Goal: Navigation & Orientation: Find specific page/section

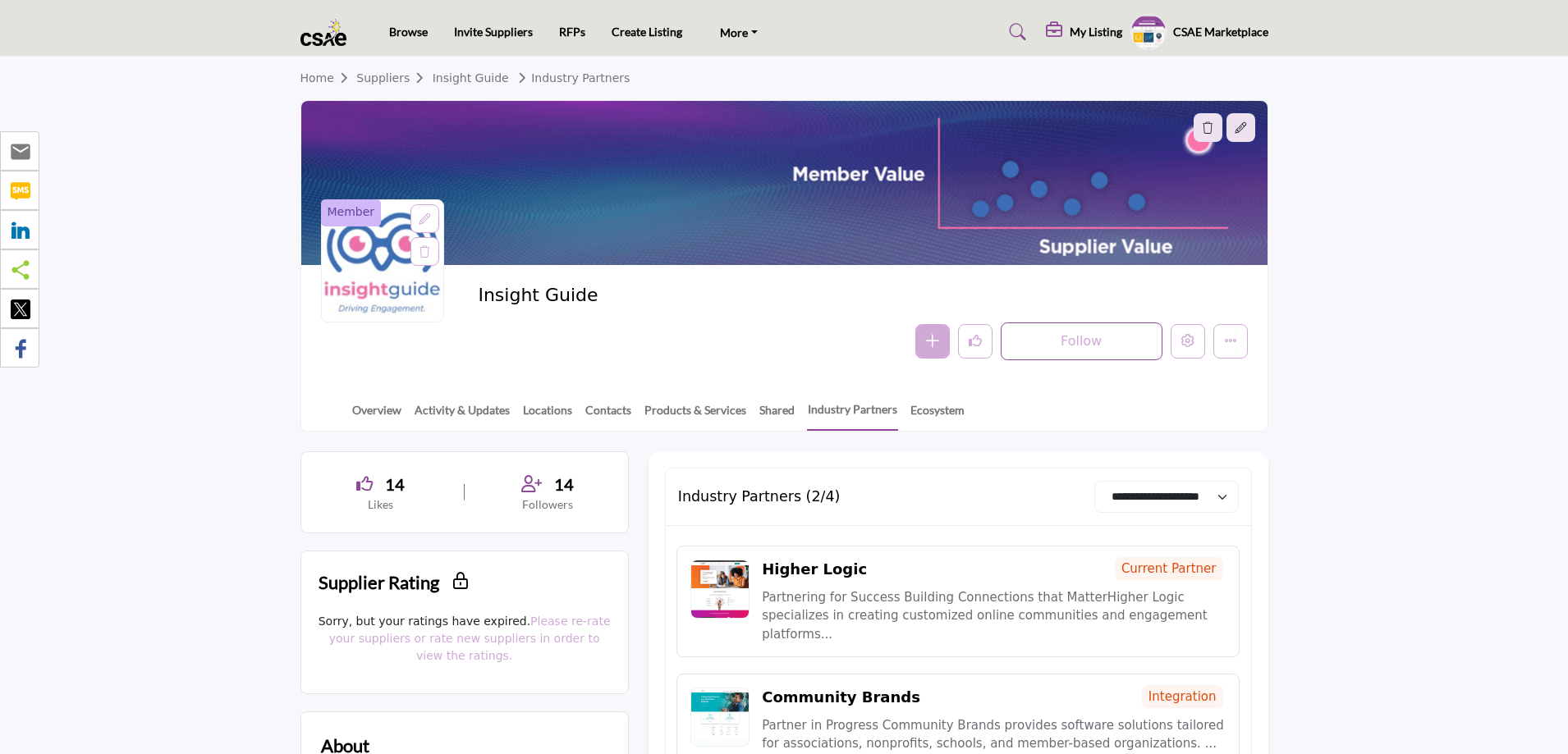
click at [1219, 35] on h5 "CSAE Marketplace" at bounding box center [1220, 32] width 95 height 17
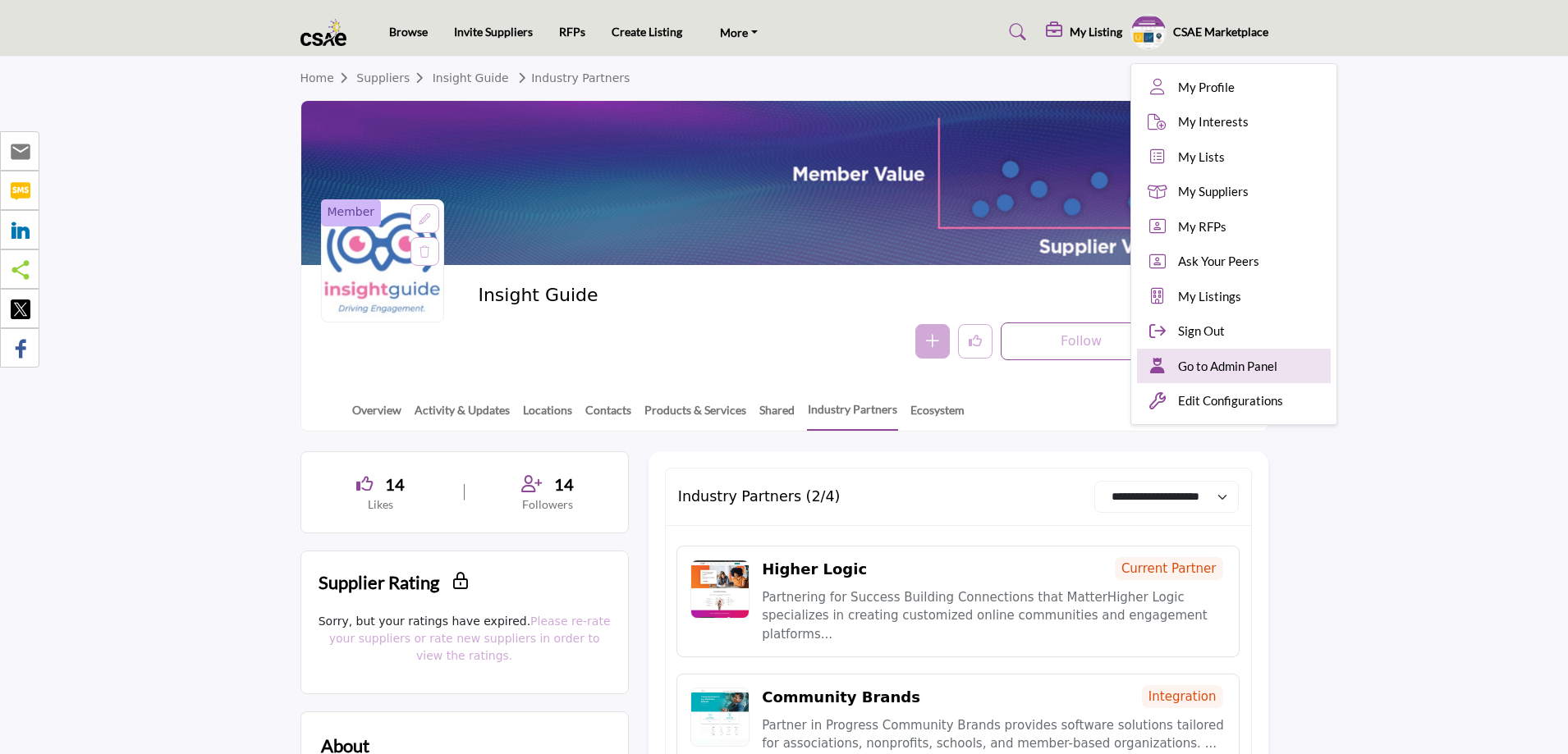
click at [1207, 358] on span "Go to Admin Panel" at bounding box center [1227, 366] width 99 height 19
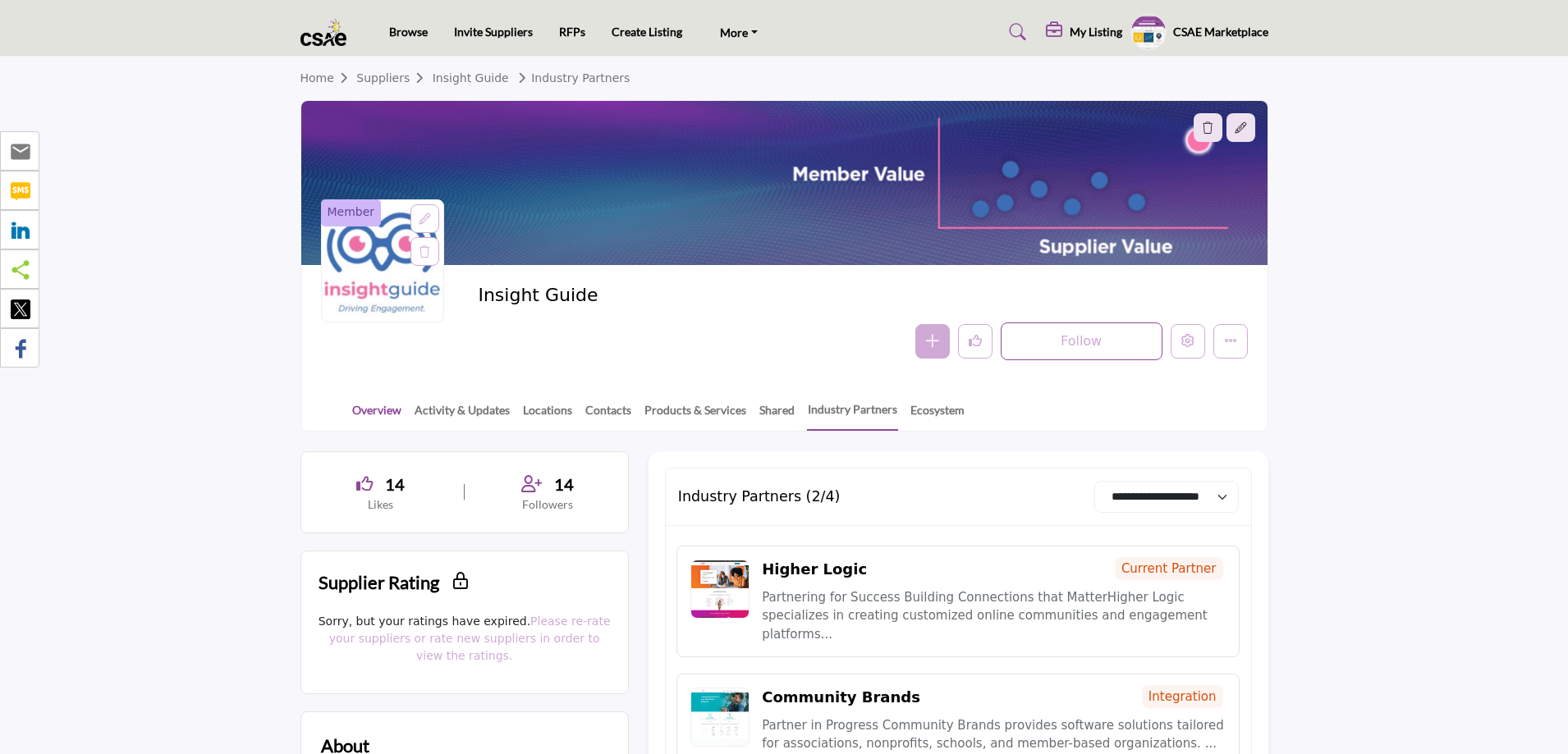
click at [375, 403] on link "Overview" at bounding box center [377, 416] width 51 height 29
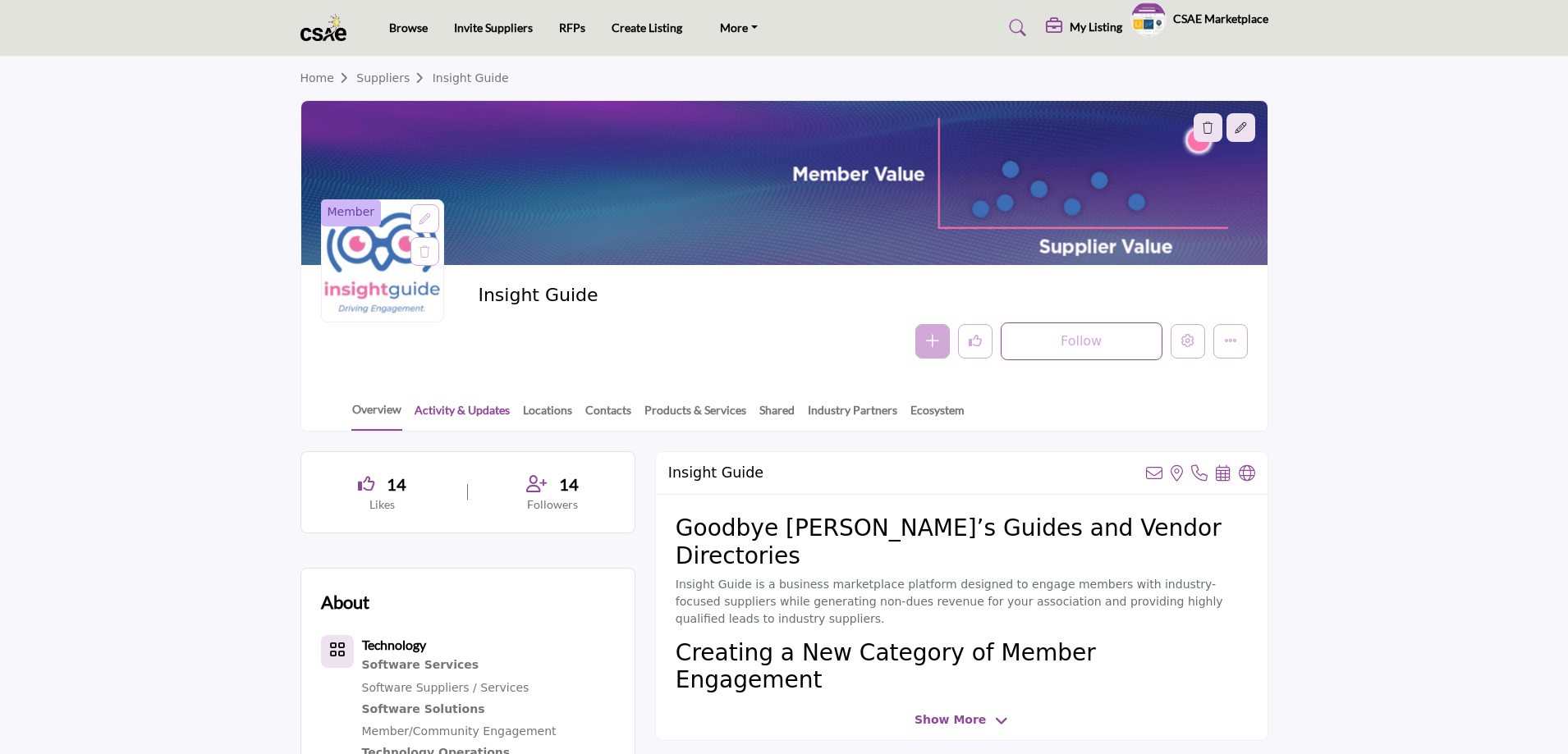
click at [444, 418] on link "Activity & Updates" at bounding box center [463, 416] width 97 height 29
click at [537, 404] on link "Locations" at bounding box center [547, 416] width 51 height 29
click at [620, 403] on link "Contacts" at bounding box center [608, 416] width 48 height 29
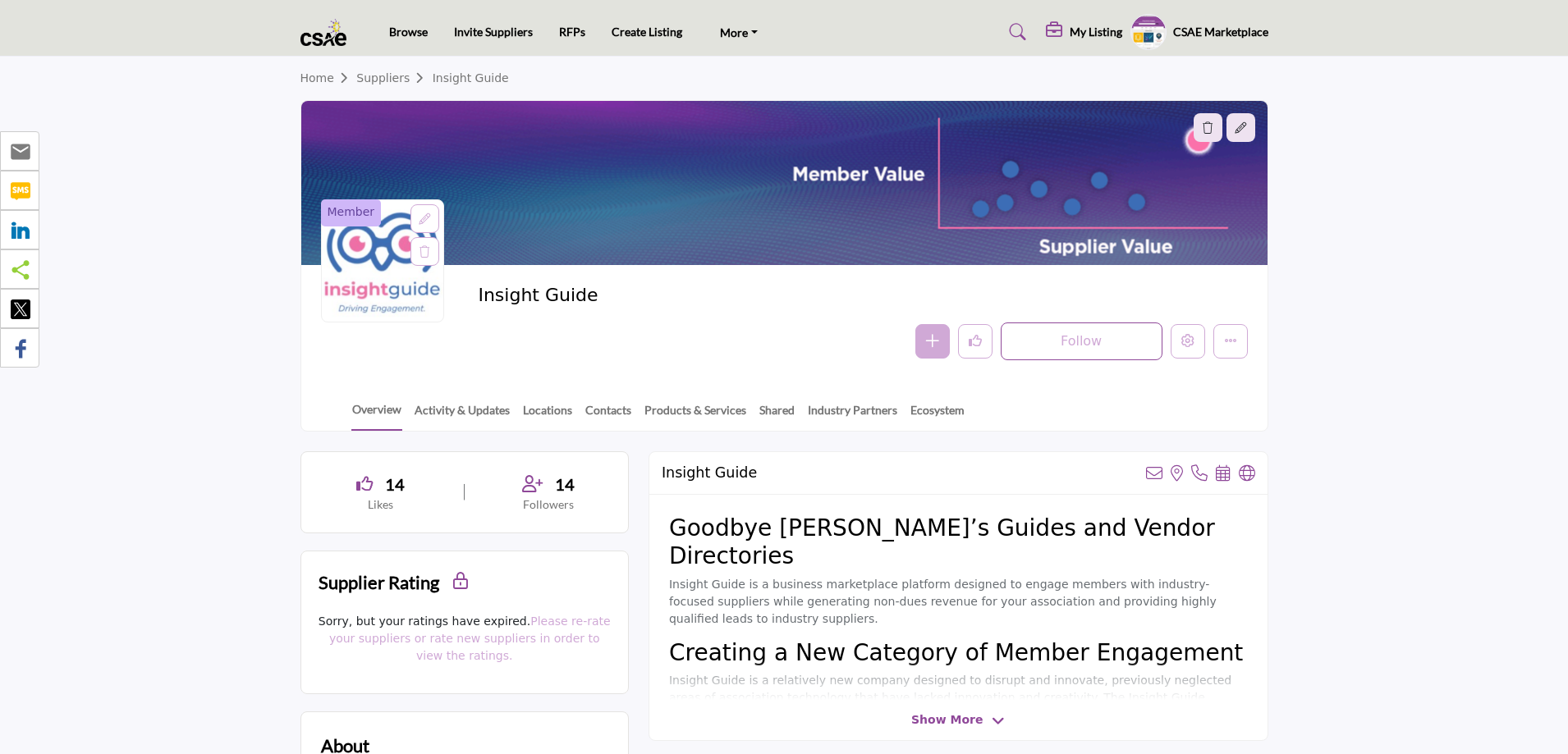
click at [682, 412] on link "Products & Services" at bounding box center [695, 416] width 103 height 29
click at [776, 414] on link "Shared" at bounding box center [777, 416] width 37 height 29
click at [863, 418] on link "Industry Partners" at bounding box center [852, 416] width 91 height 29
click at [909, 414] on link "Ecosystem" at bounding box center [937, 416] width 56 height 29
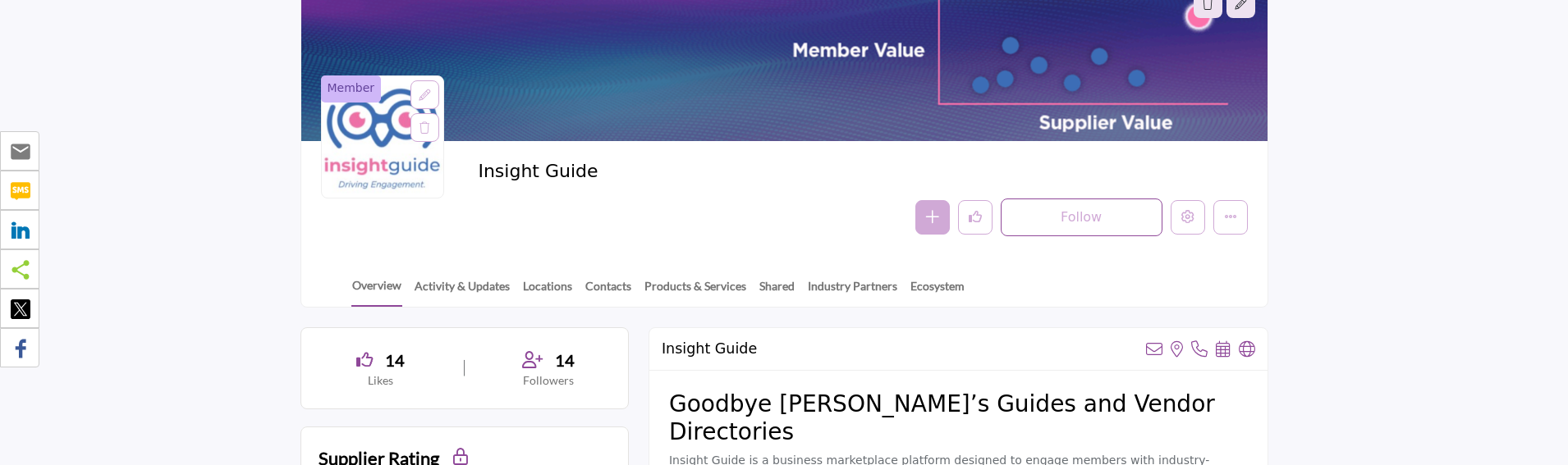
scroll to position [164, 0]
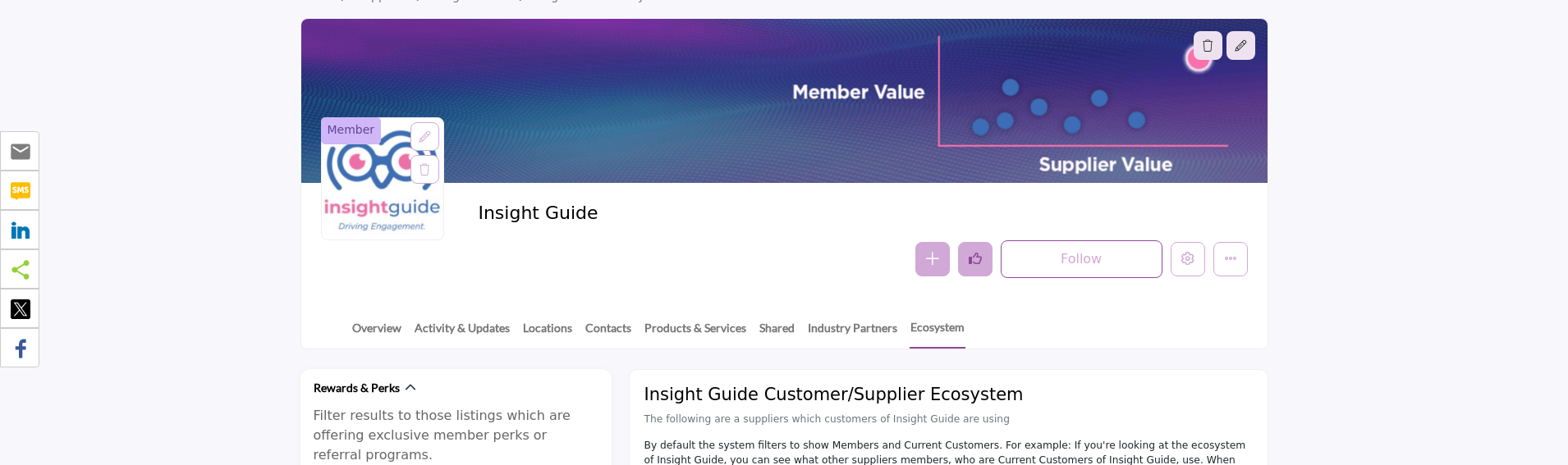
scroll to position [164, 0]
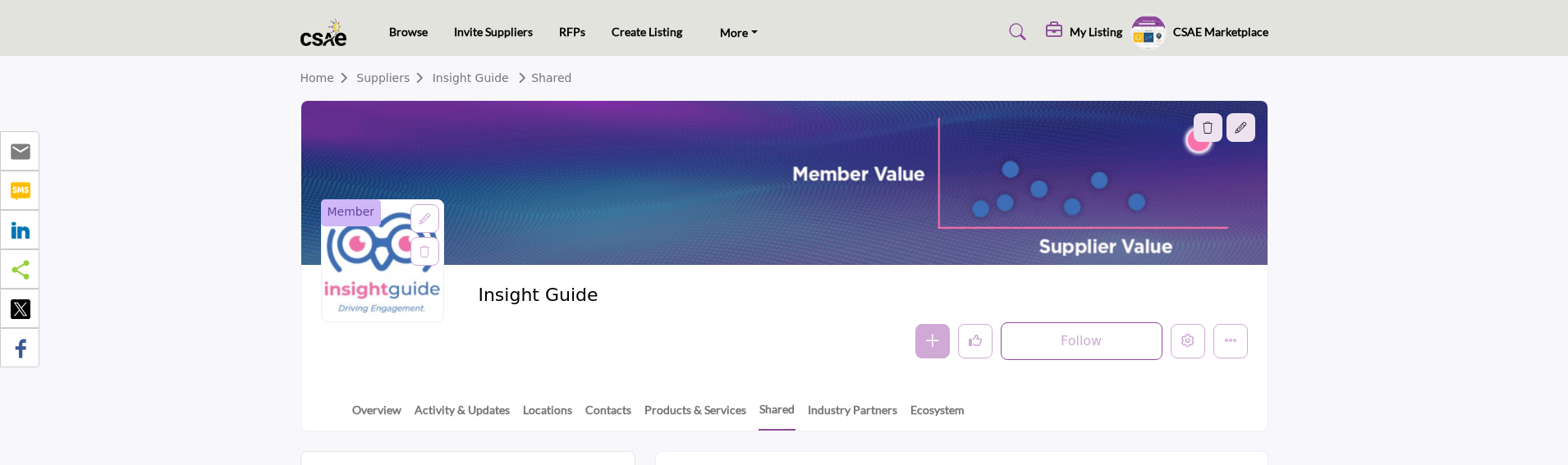
scroll to position [164, 0]
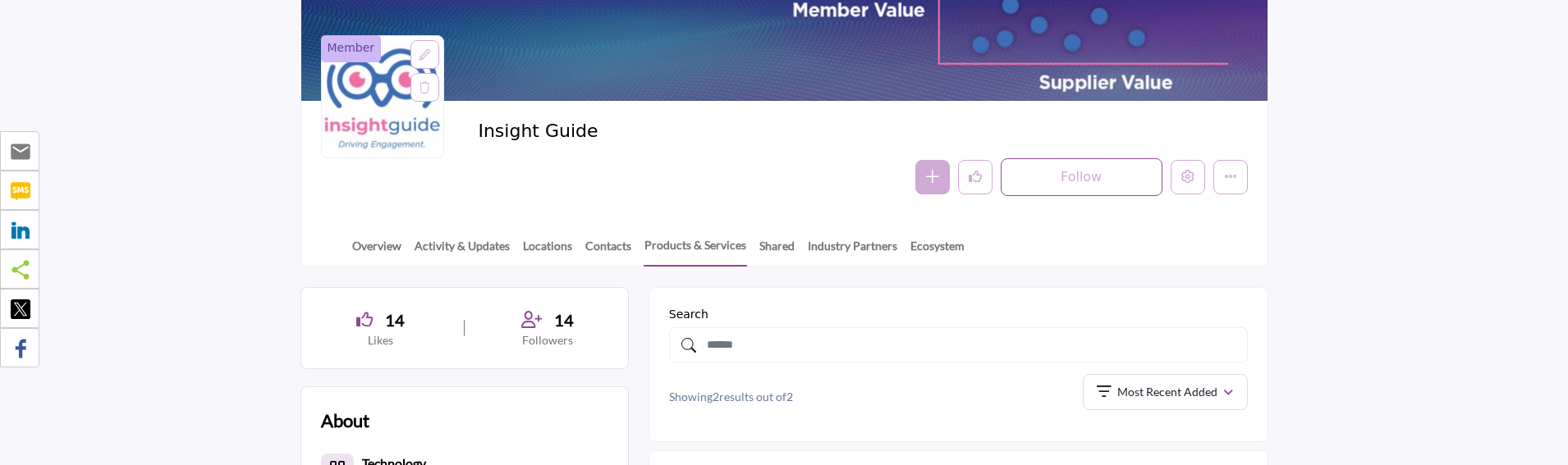
click at [58, 105] on section "Home Suppliers Insight Guide Products Member Insight Guide Follow Following Mes…" at bounding box center [784, 79] width 1568 height 375
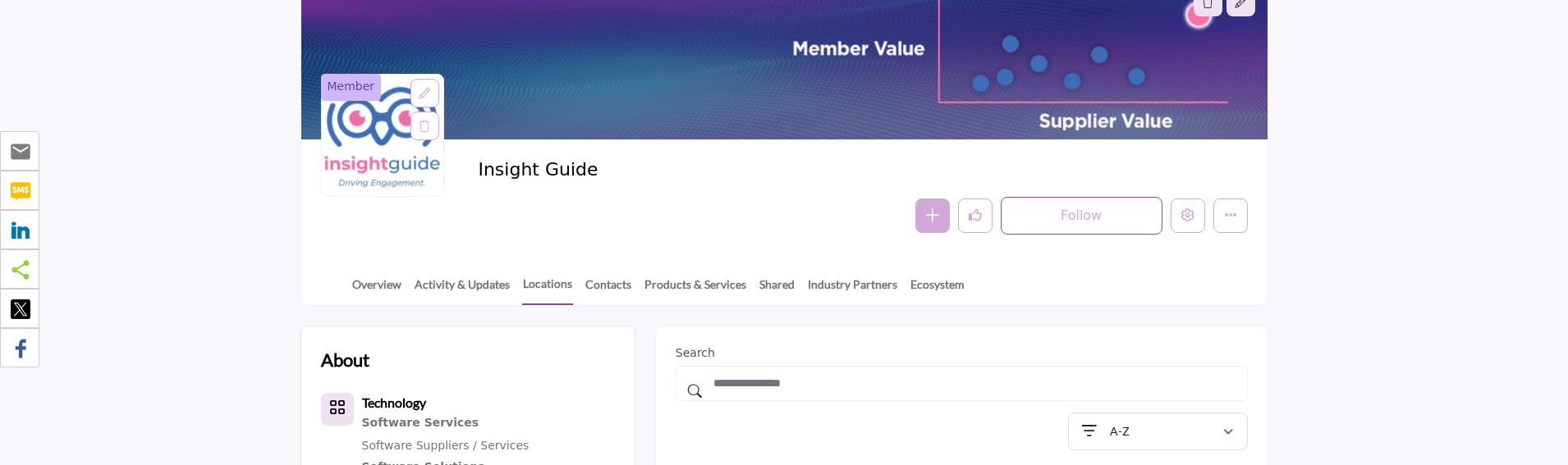
scroll to position [164, 0]
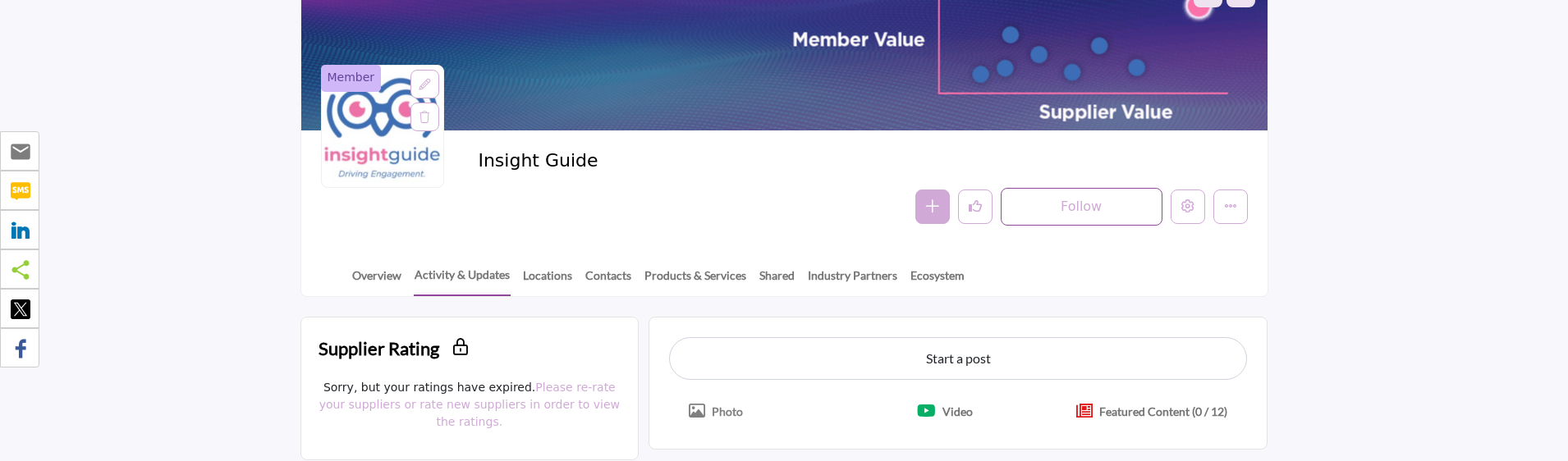
scroll to position [164, 0]
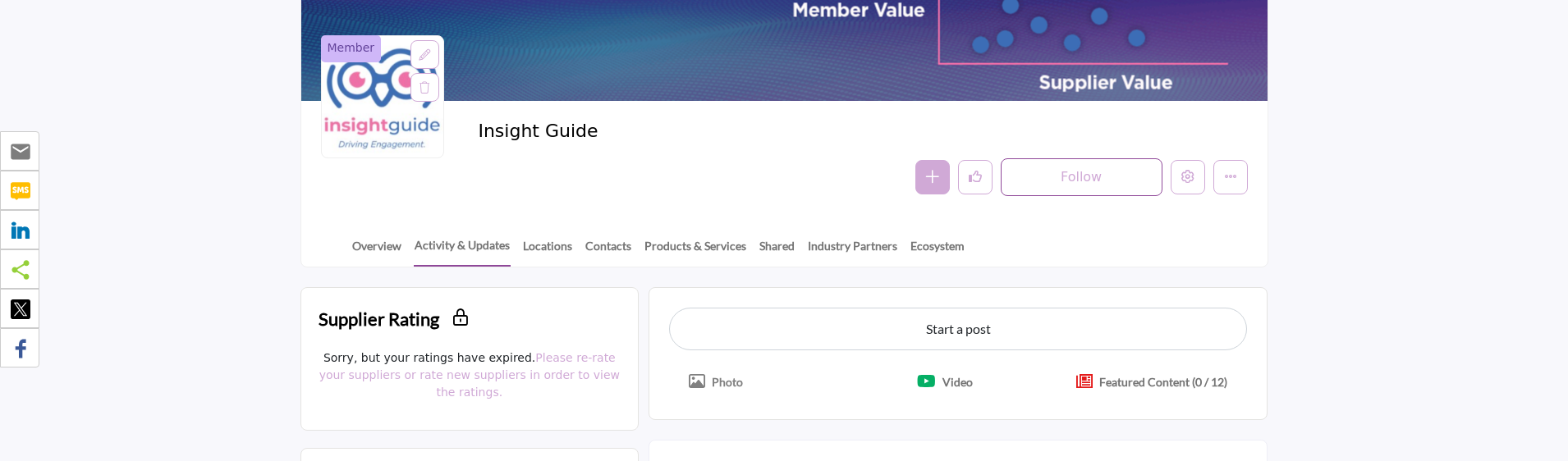
drag, startPoint x: 1344, startPoint y: 389, endPoint x: 1378, endPoint y: 406, distance: 38.0
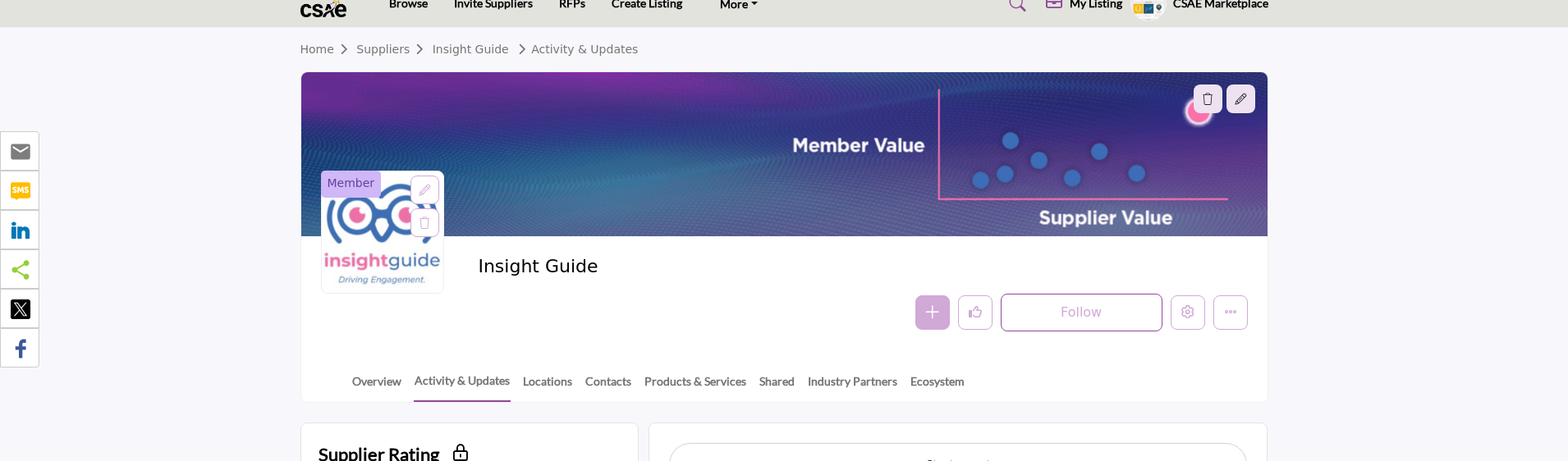
scroll to position [0, 0]
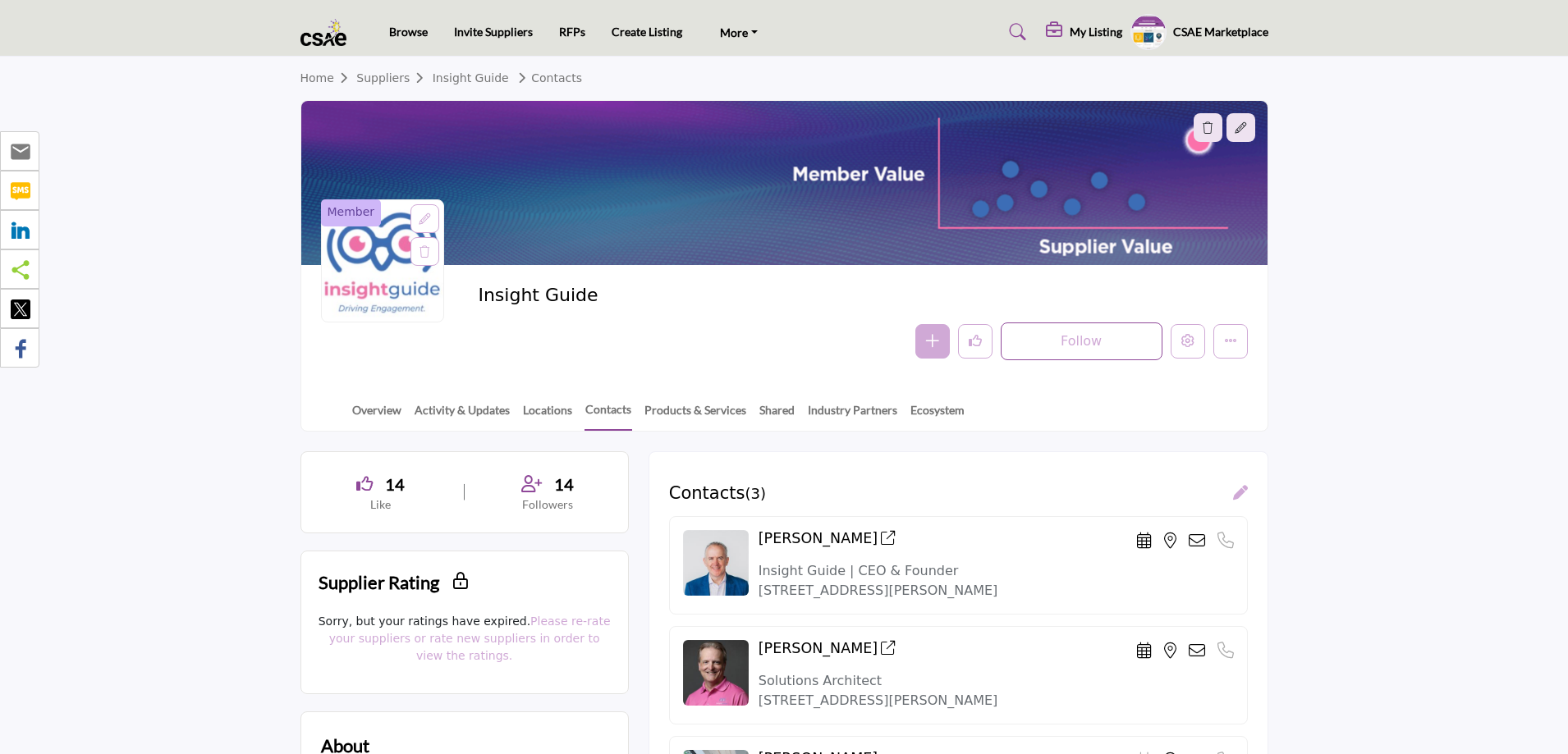
click at [1465, 87] on section "Home Suppliers Insight Guide Contacts Member Insight Guide Follow Following Mes…" at bounding box center [784, 244] width 1568 height 375
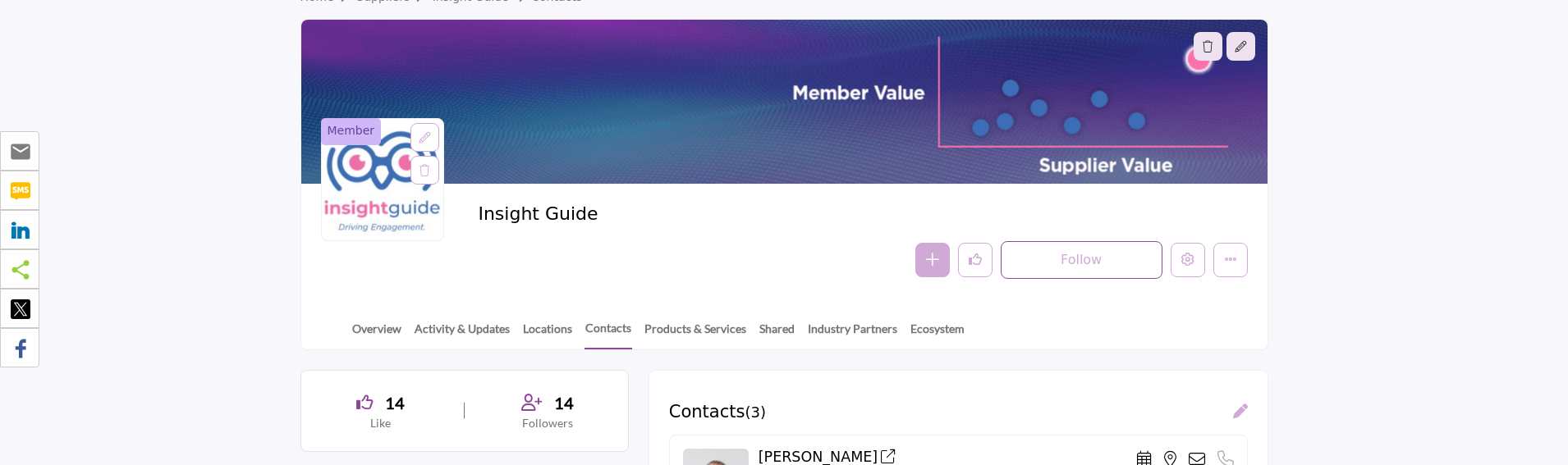
scroll to position [164, 0]
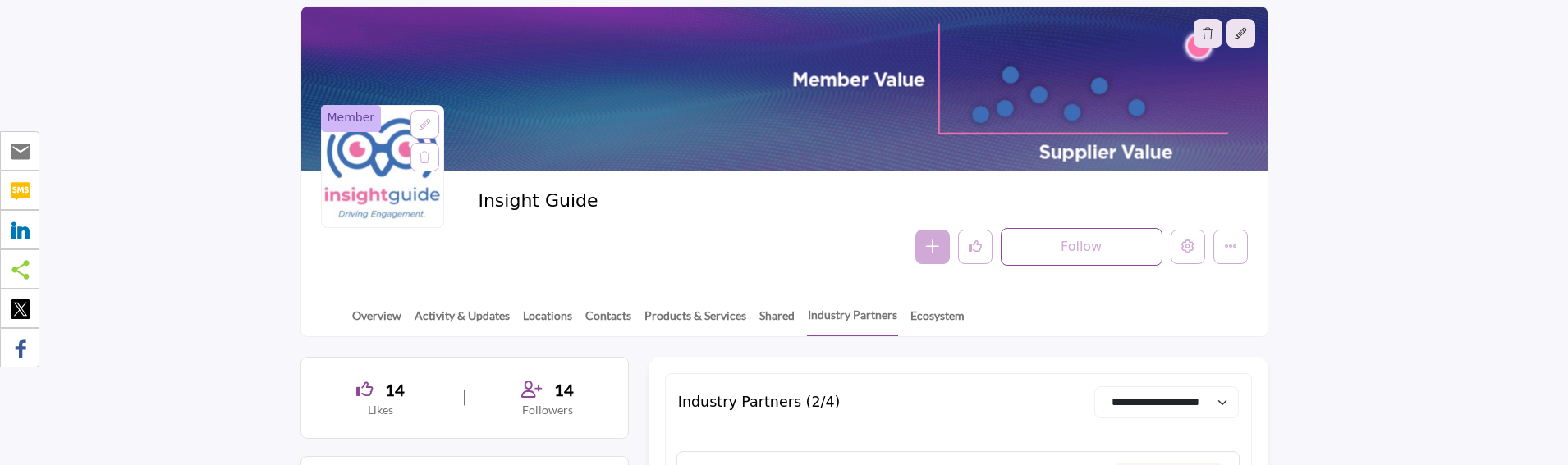
scroll to position [164, 0]
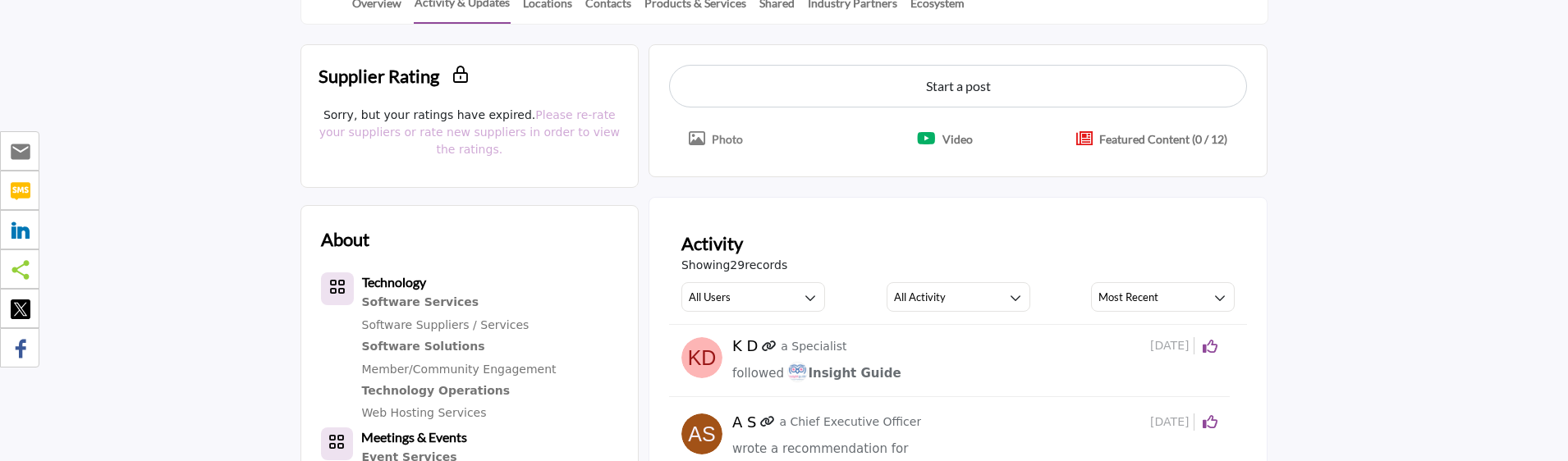
scroll to position [411, 0]
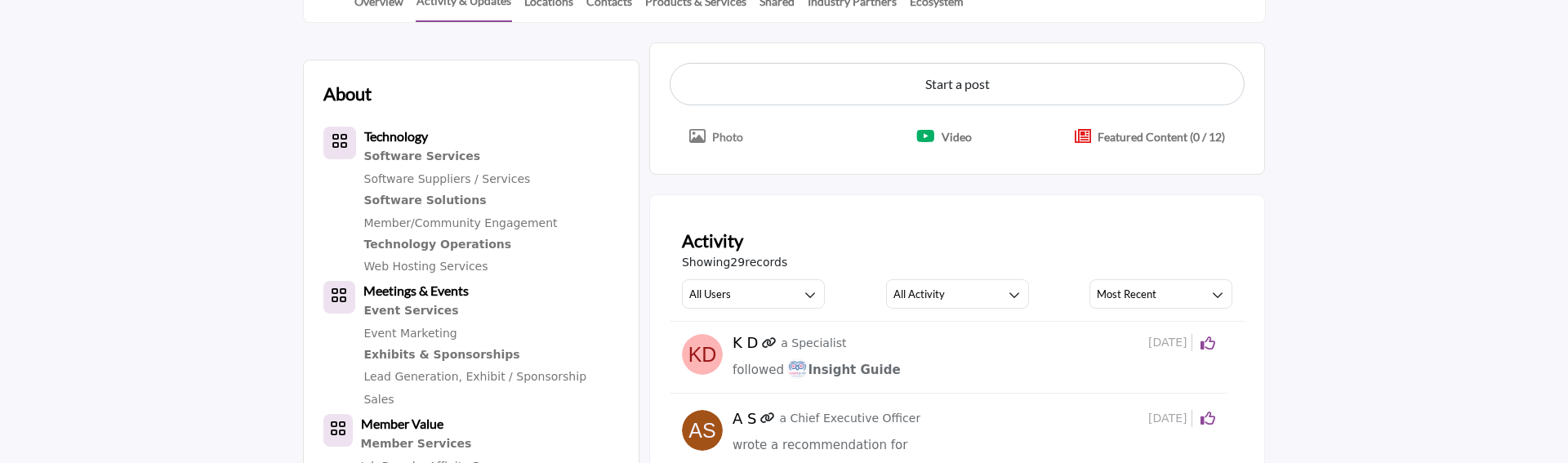
scroll to position [407, 0]
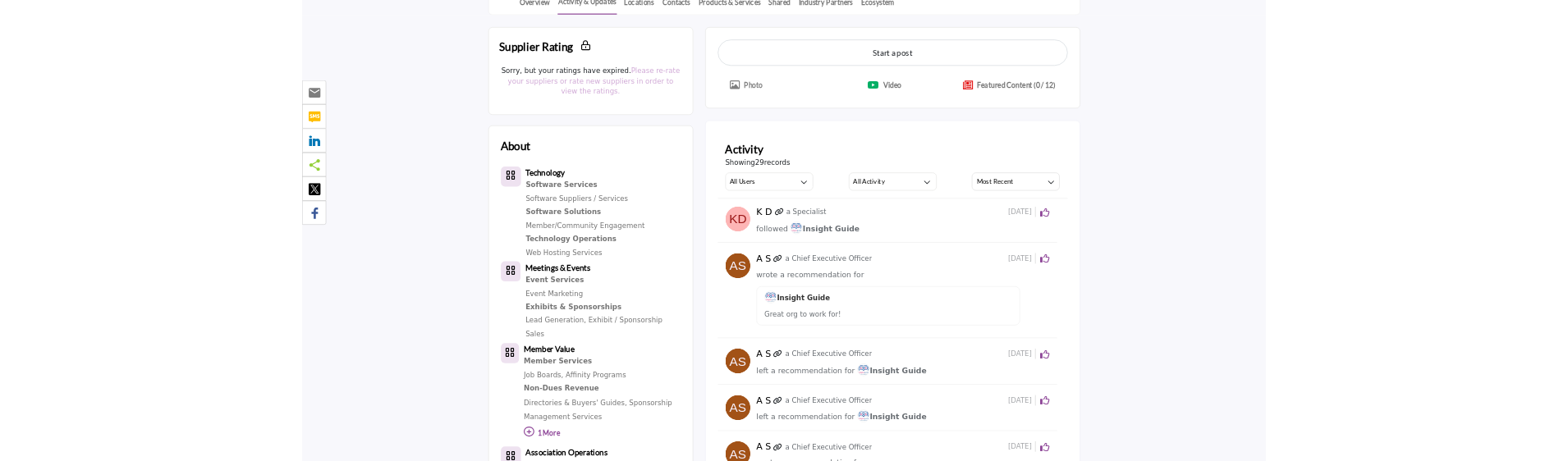
scroll to position [407, 0]
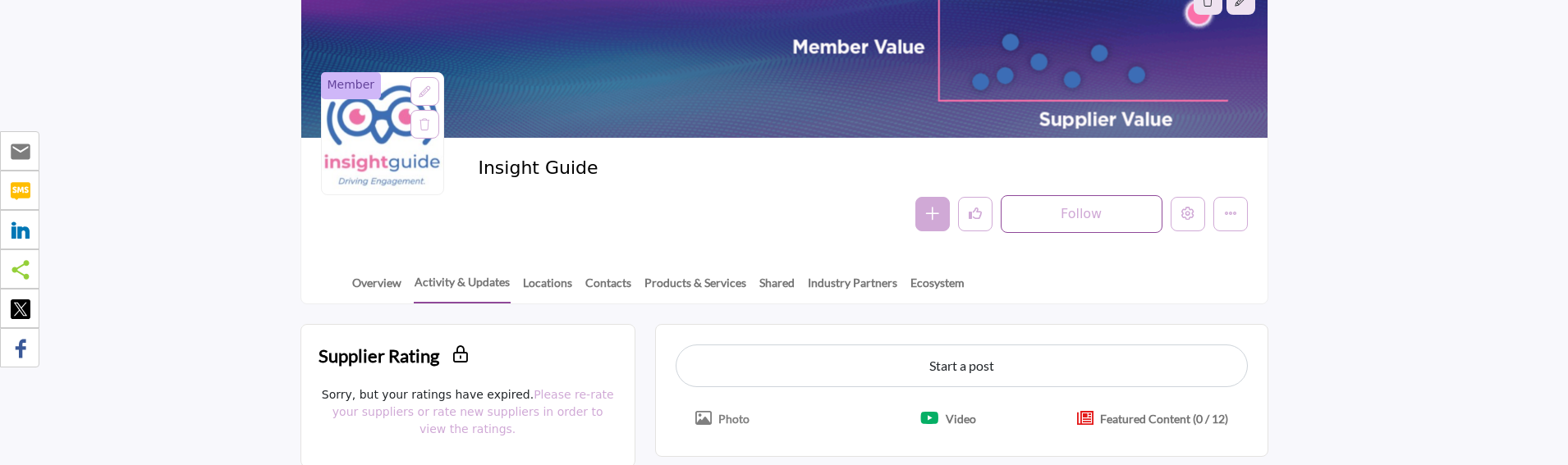
scroll to position [164, 0]
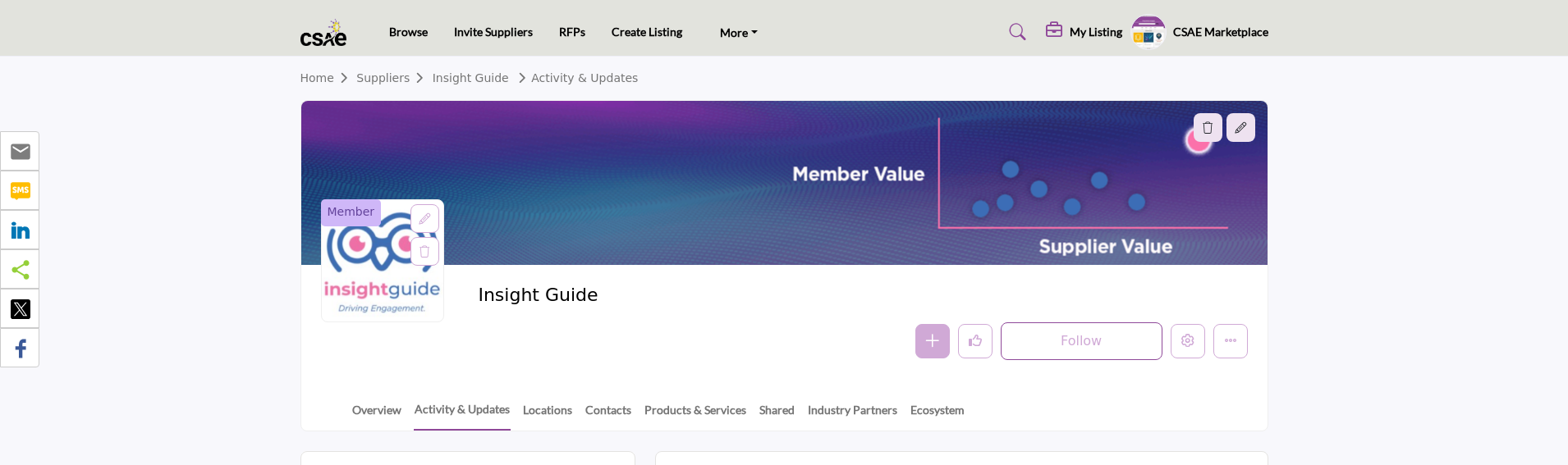
scroll to position [164, 0]
